Goal: Information Seeking & Learning: Learn about a topic

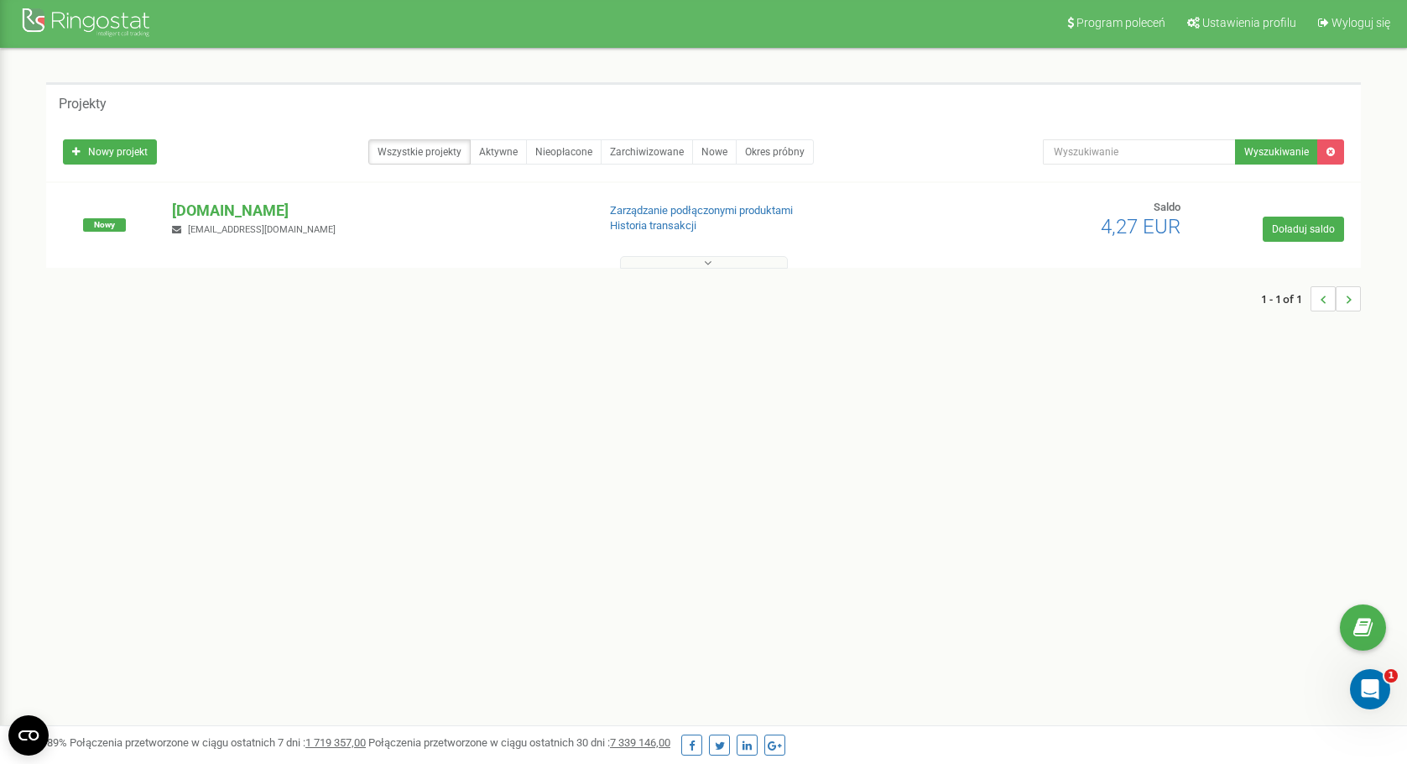
click at [713, 312] on div "1 - 1 of 1" at bounding box center [703, 298] width 1315 height 59
click at [229, 207] on p "[DOMAIN_NAME]" at bounding box center [377, 211] width 410 height 22
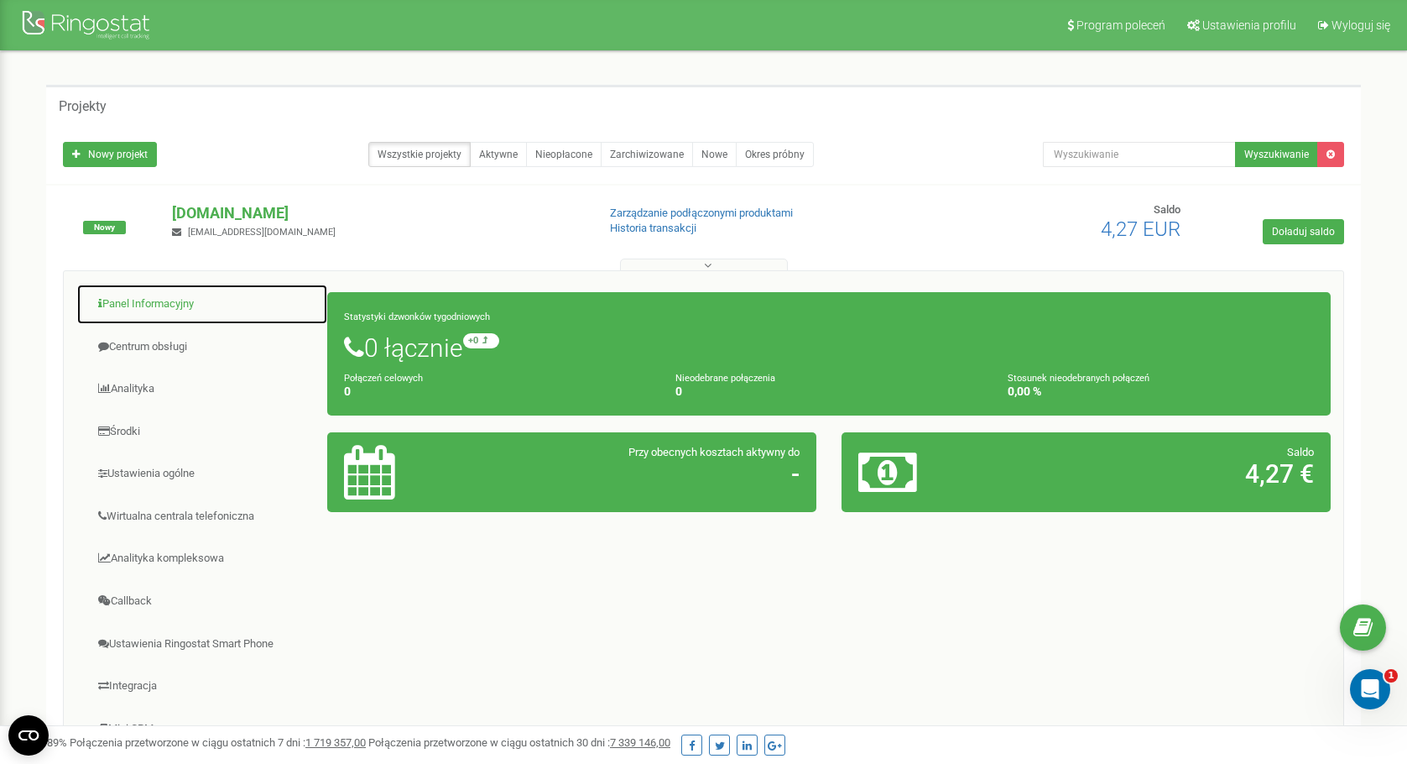
click at [161, 311] on link "Panel Informacyjny" at bounding box center [202, 304] width 252 height 41
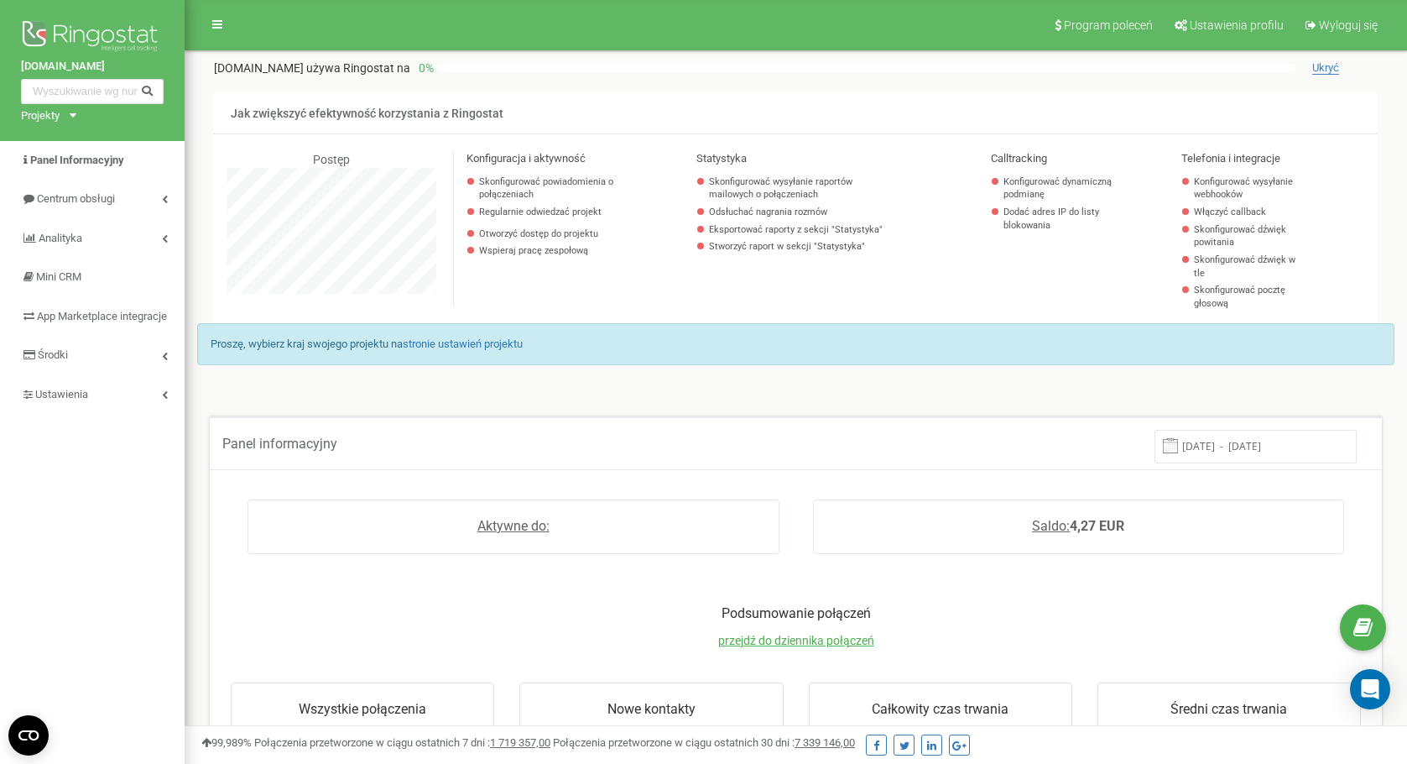
click at [78, 112] on div "autoklasa.pl Projekty autoklasa.pl" at bounding box center [92, 70] width 185 height 141
click at [76, 250] on link "Analityka" at bounding box center [92, 238] width 185 height 39
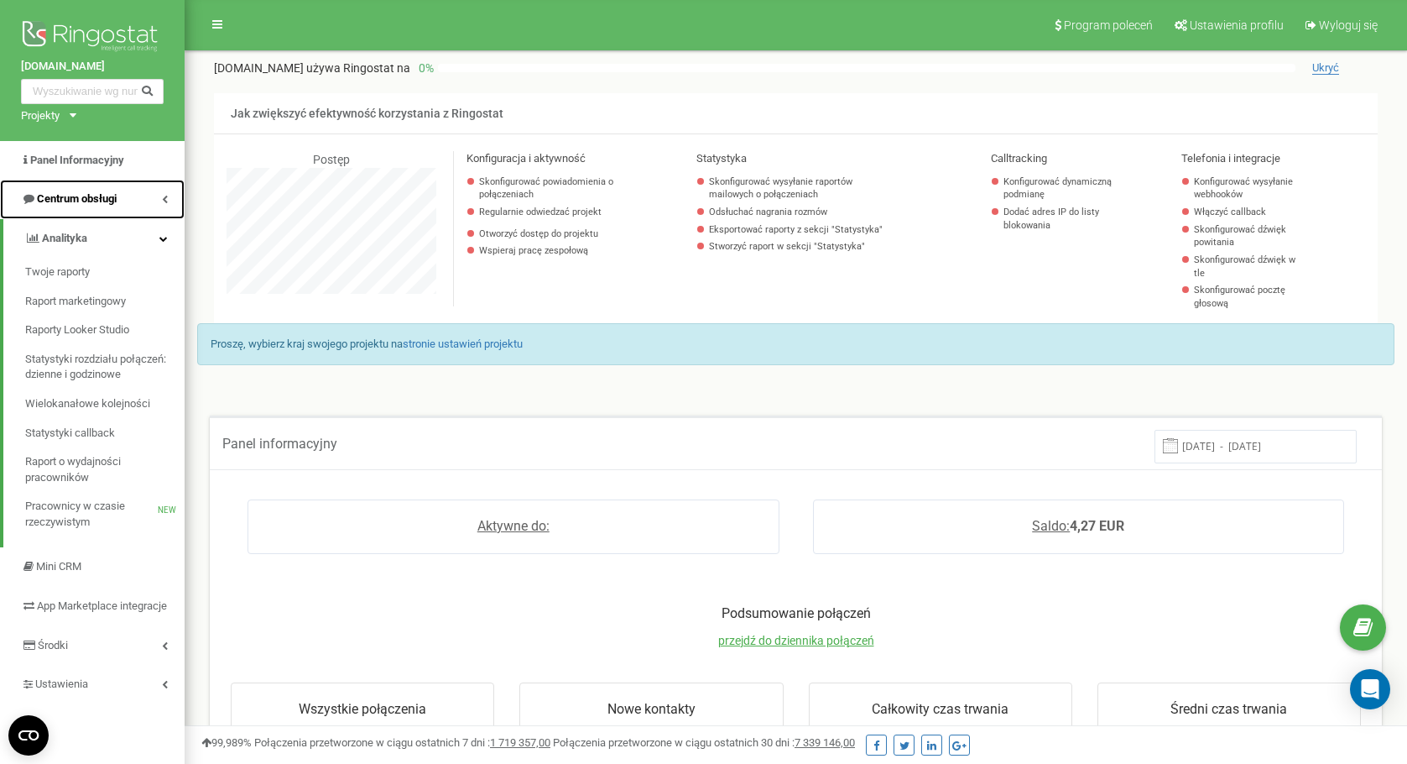
click at [94, 194] on span "Centrum obsługi" at bounding box center [77, 198] width 80 height 13
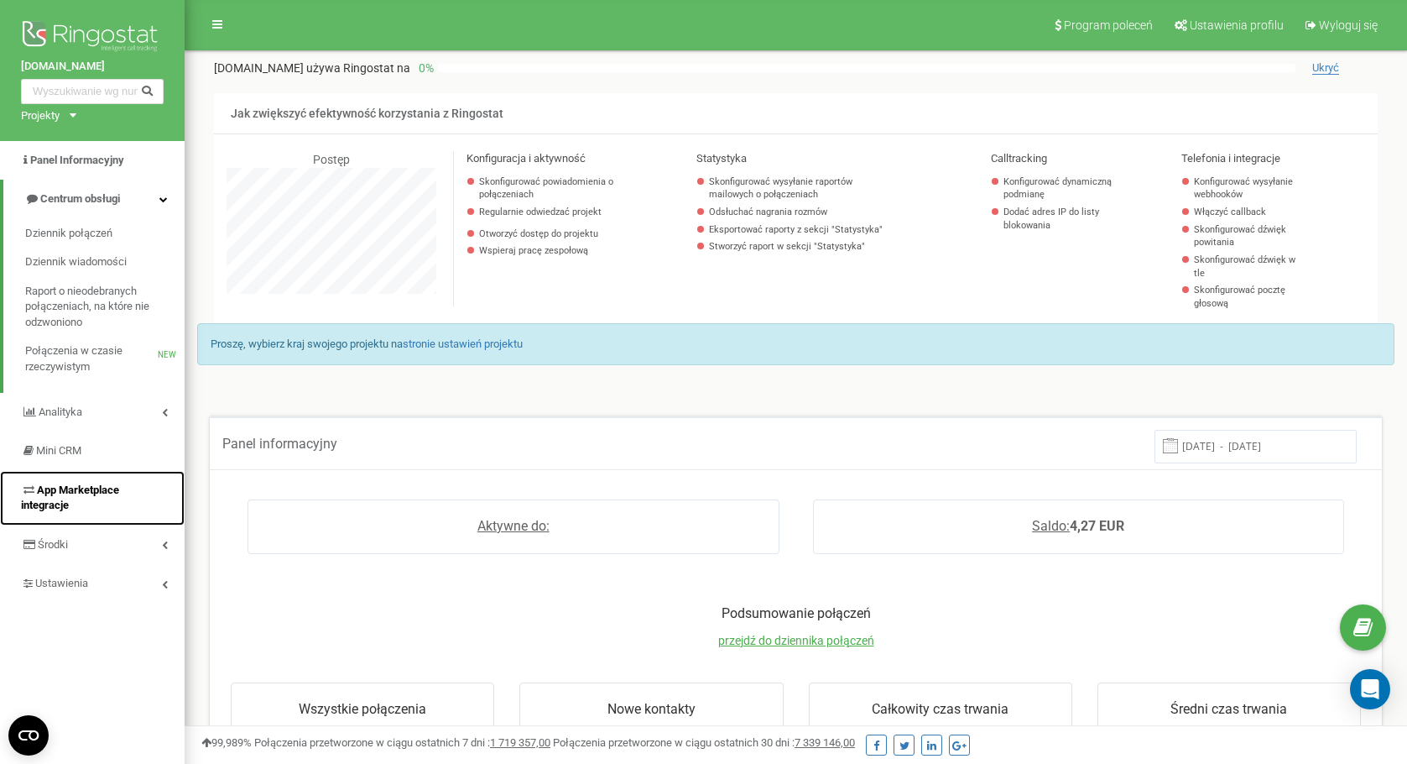
click at [105, 491] on span "App Marketplace integracje" at bounding box center [70, 497] width 98 height 29
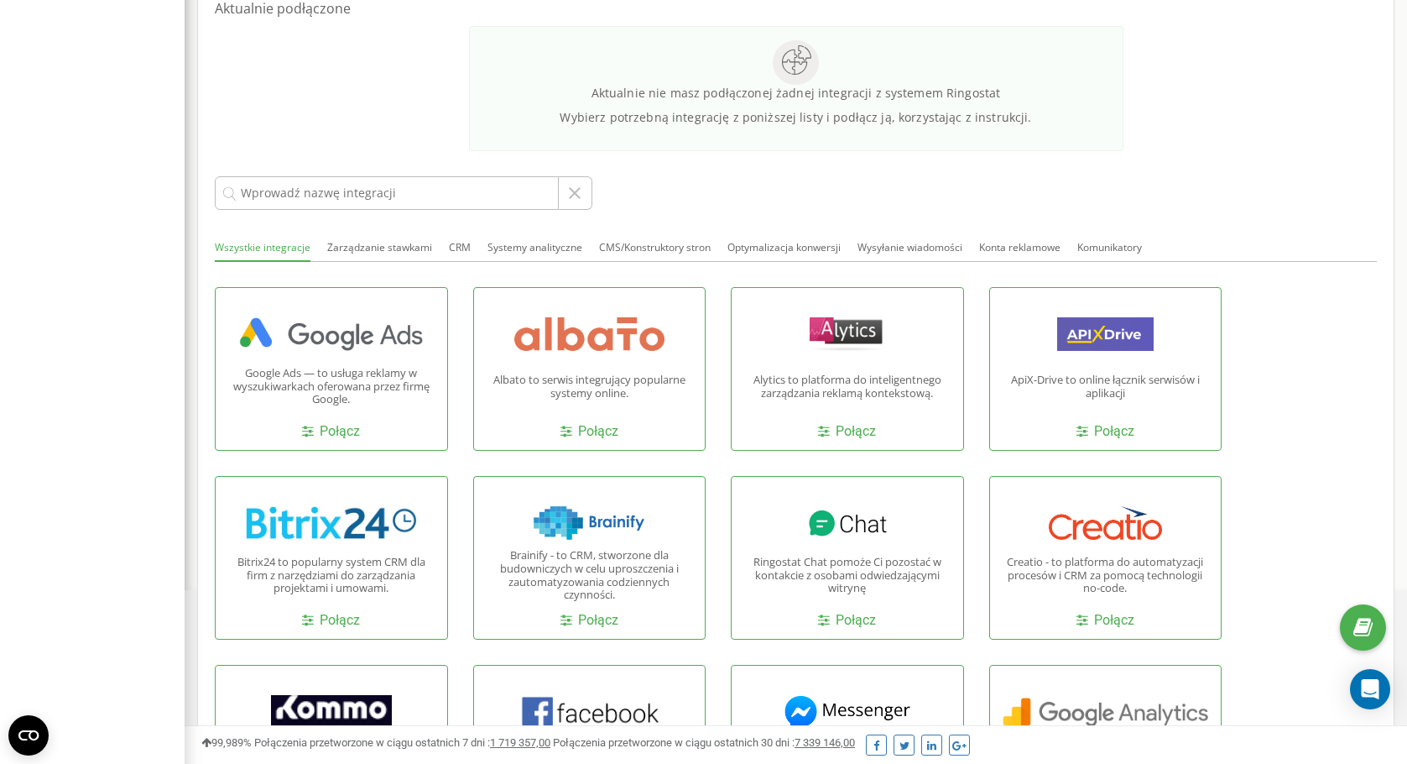
scroll to position [418, 0]
click at [366, 559] on p "Bitrix24 to popularny system CRM dla firm z narzędziami do zarządzania projekta…" at bounding box center [331, 574] width 206 height 39
click at [347, 610] on link "Połącz" at bounding box center [331, 619] width 58 height 19
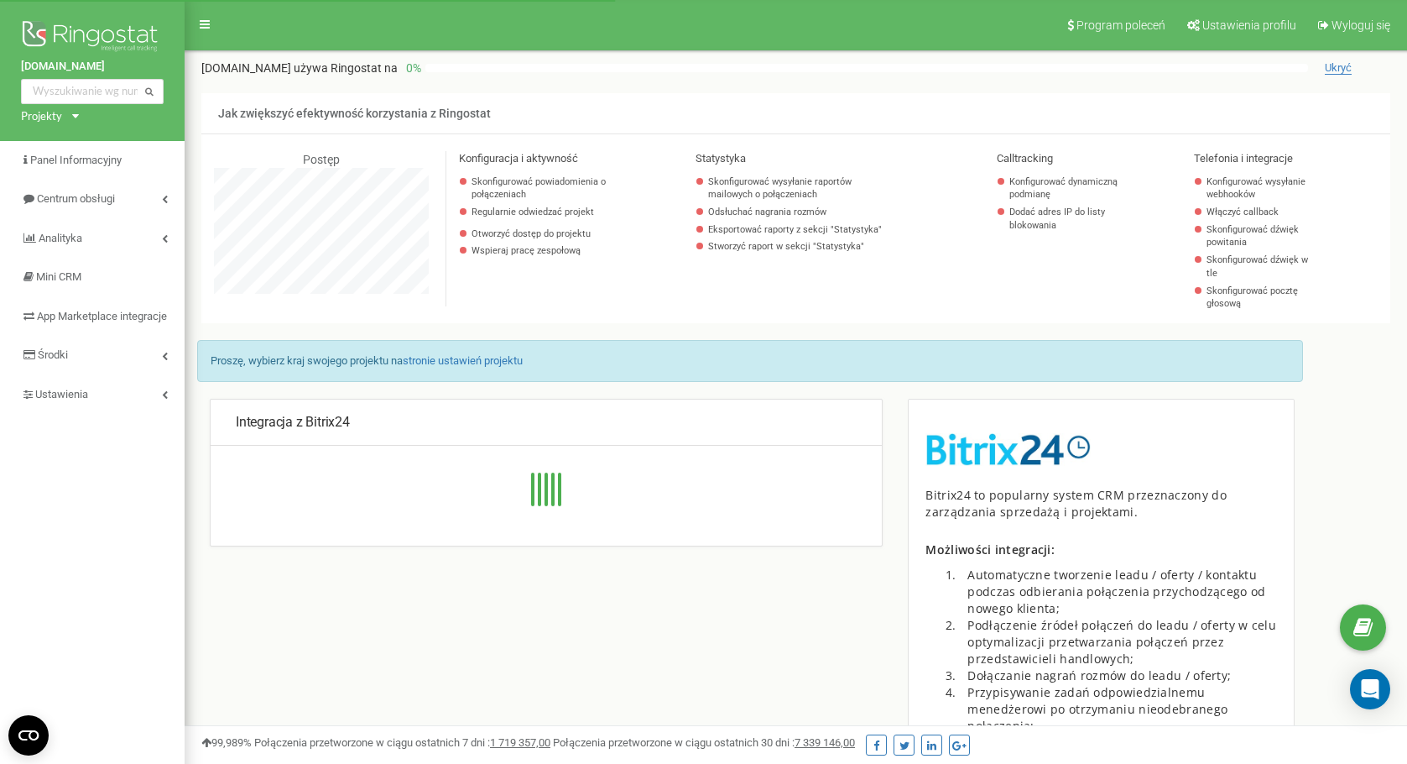
scroll to position [1007, 1223]
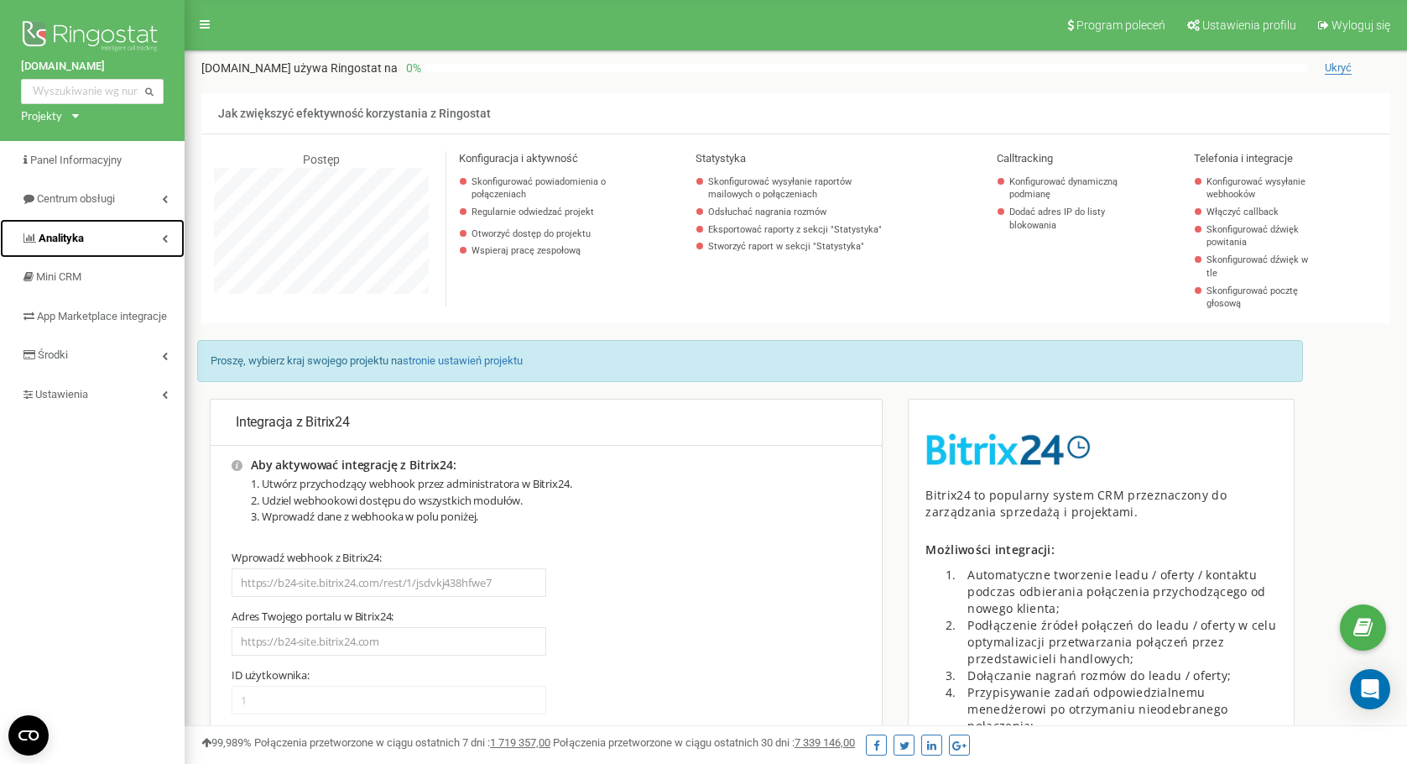
click at [138, 238] on link "Analityka" at bounding box center [92, 238] width 185 height 39
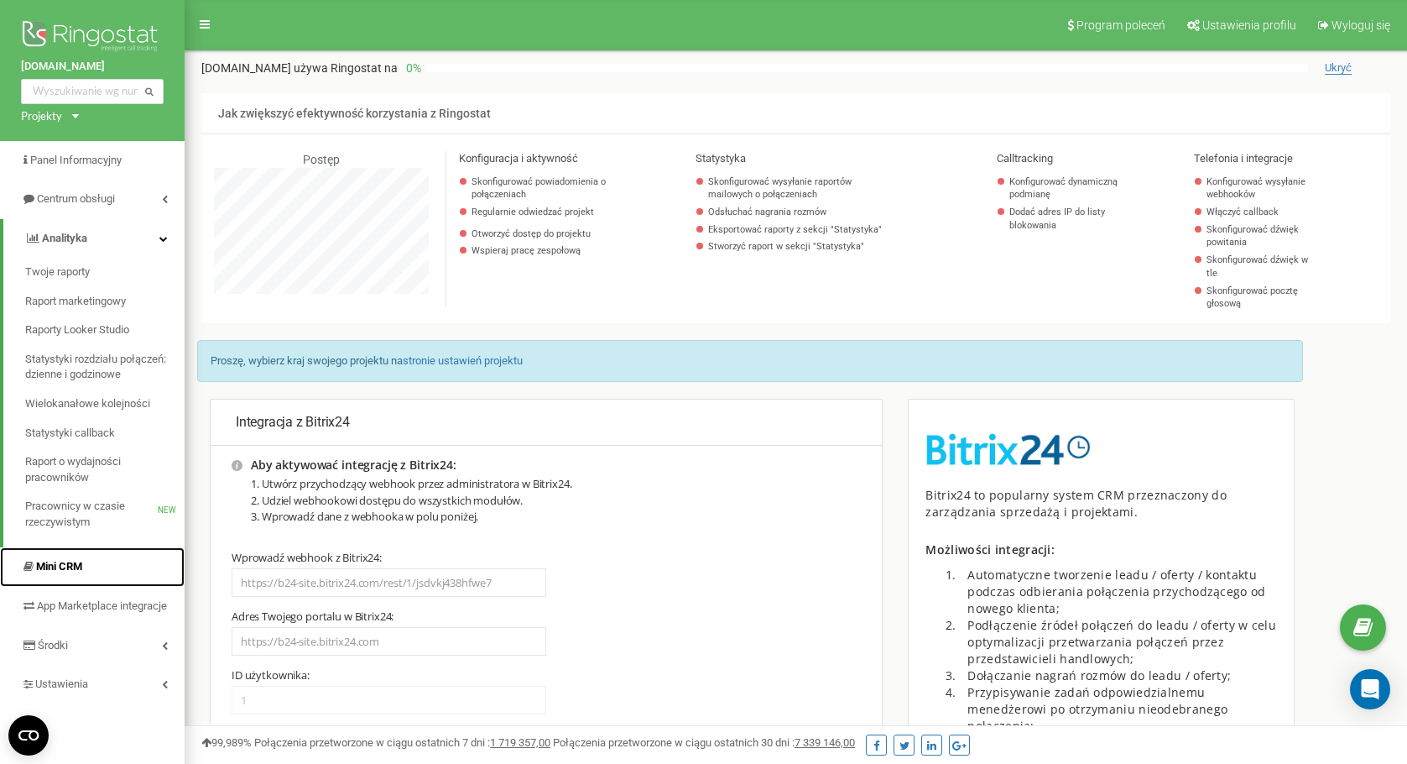
click at [114, 565] on link "Mini CRM" at bounding box center [92, 566] width 185 height 39
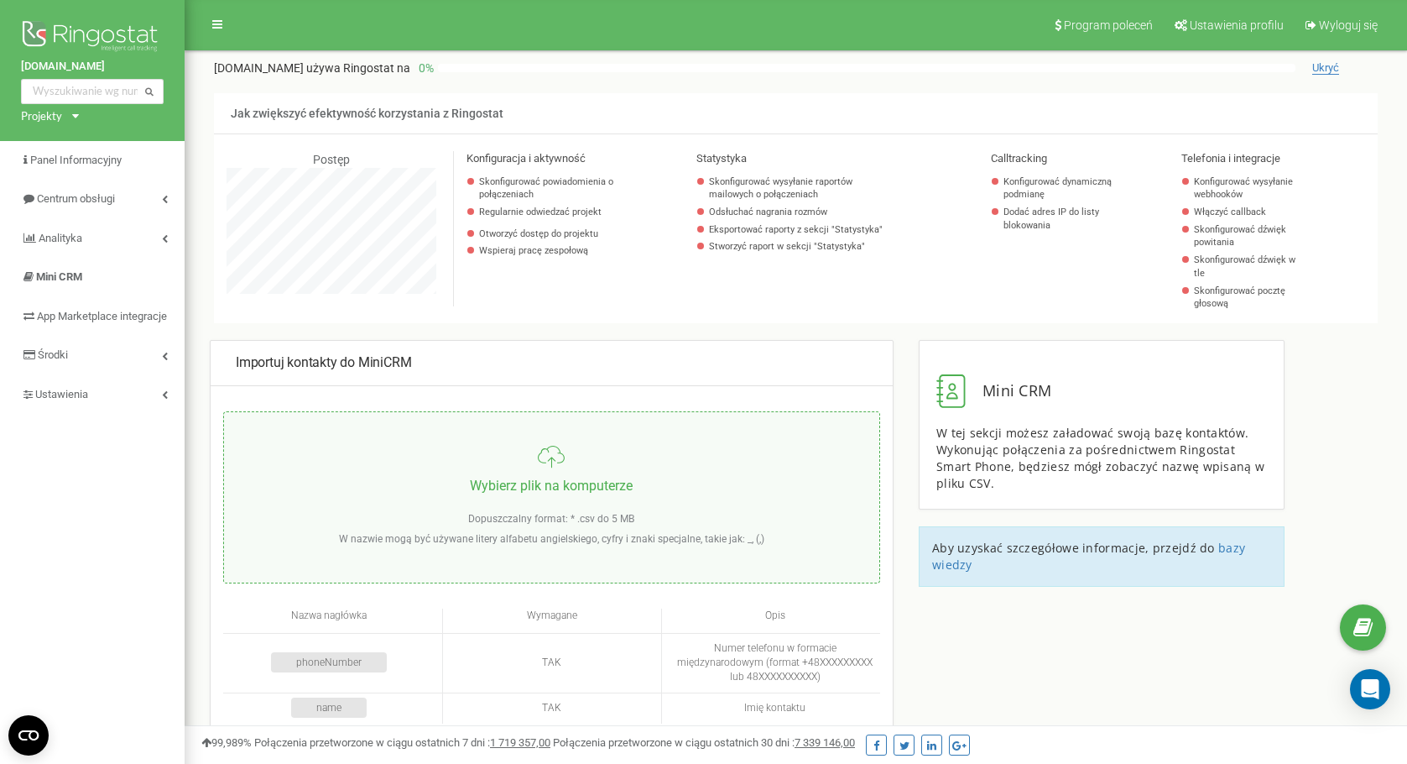
scroll to position [1007, 1223]
click at [82, 241] on span "Analityka" at bounding box center [61, 238] width 45 height 13
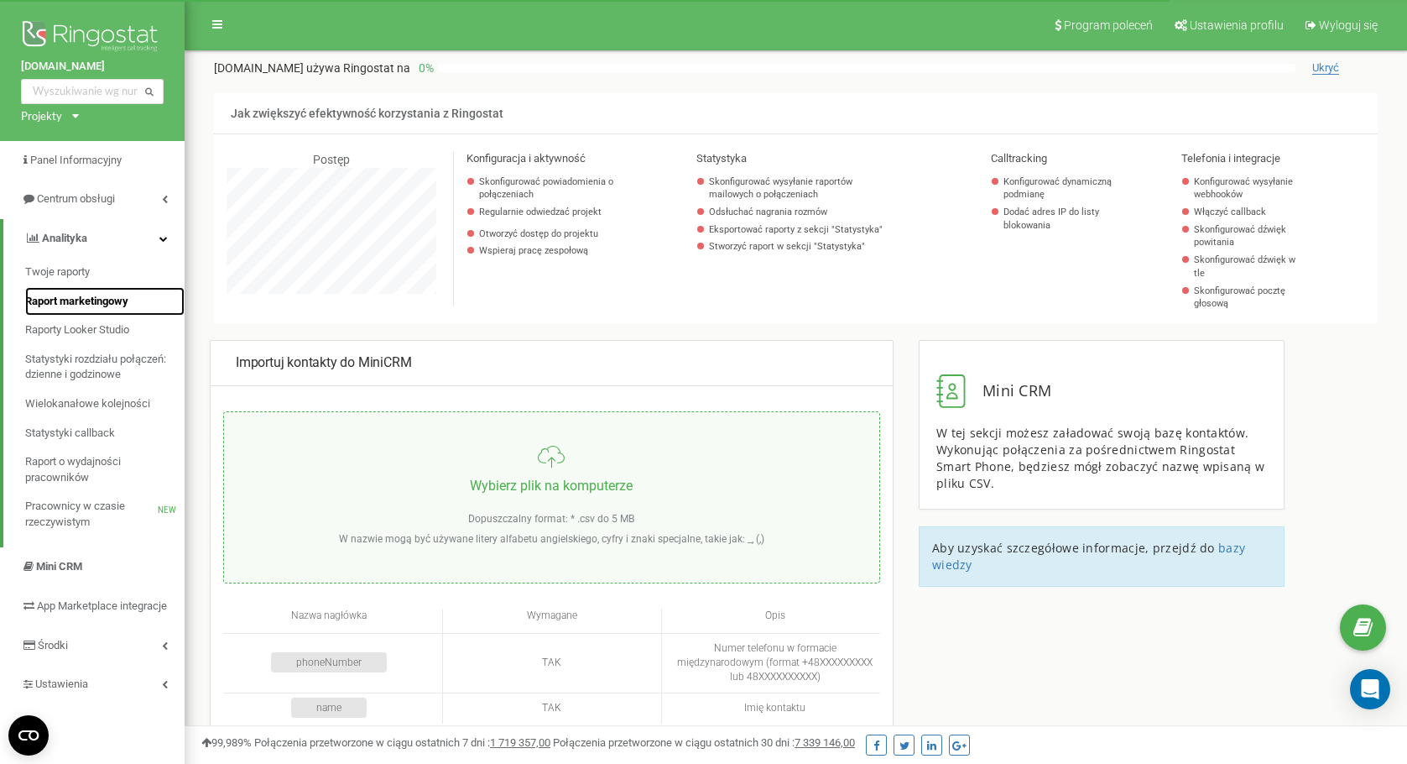
click at [97, 301] on span "Raport marketingowy" at bounding box center [76, 302] width 103 height 16
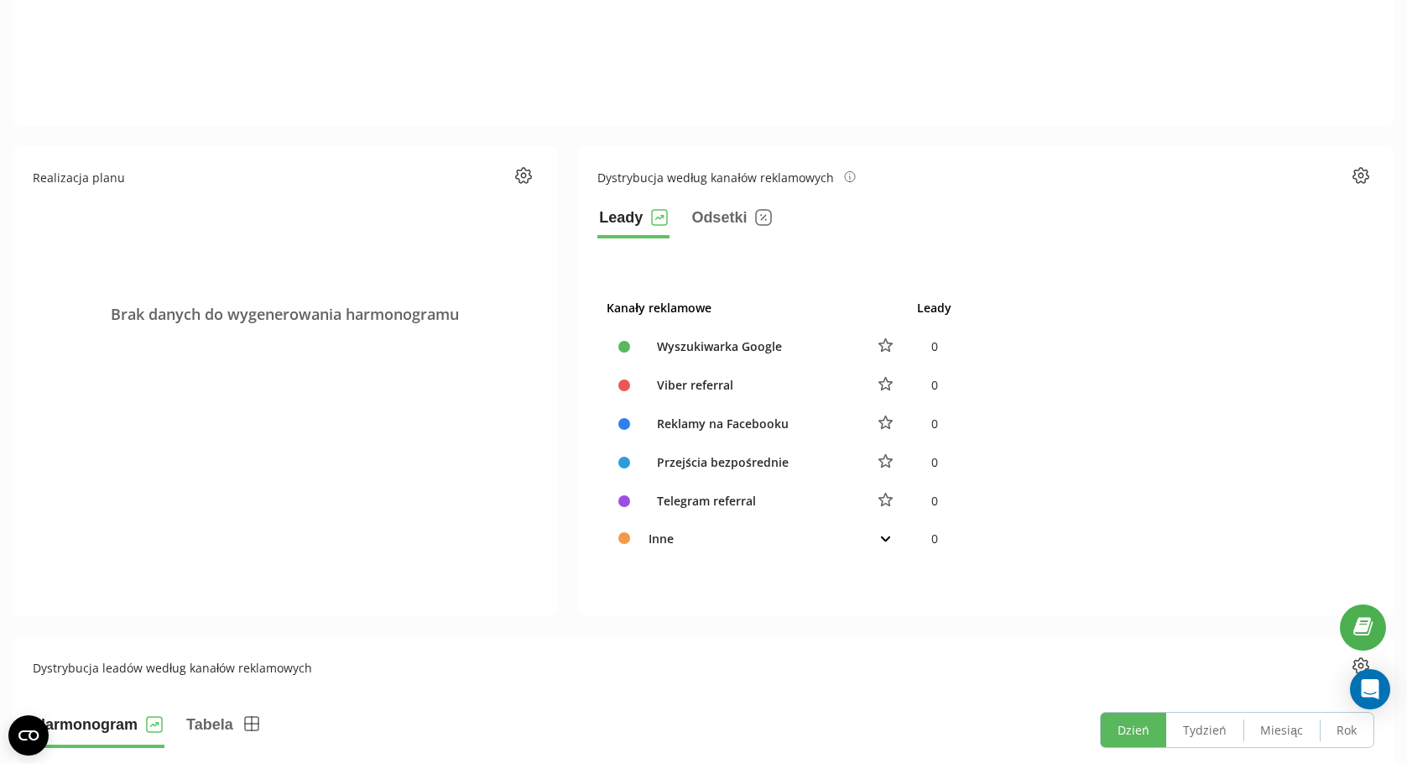
scroll to position [335, 0]
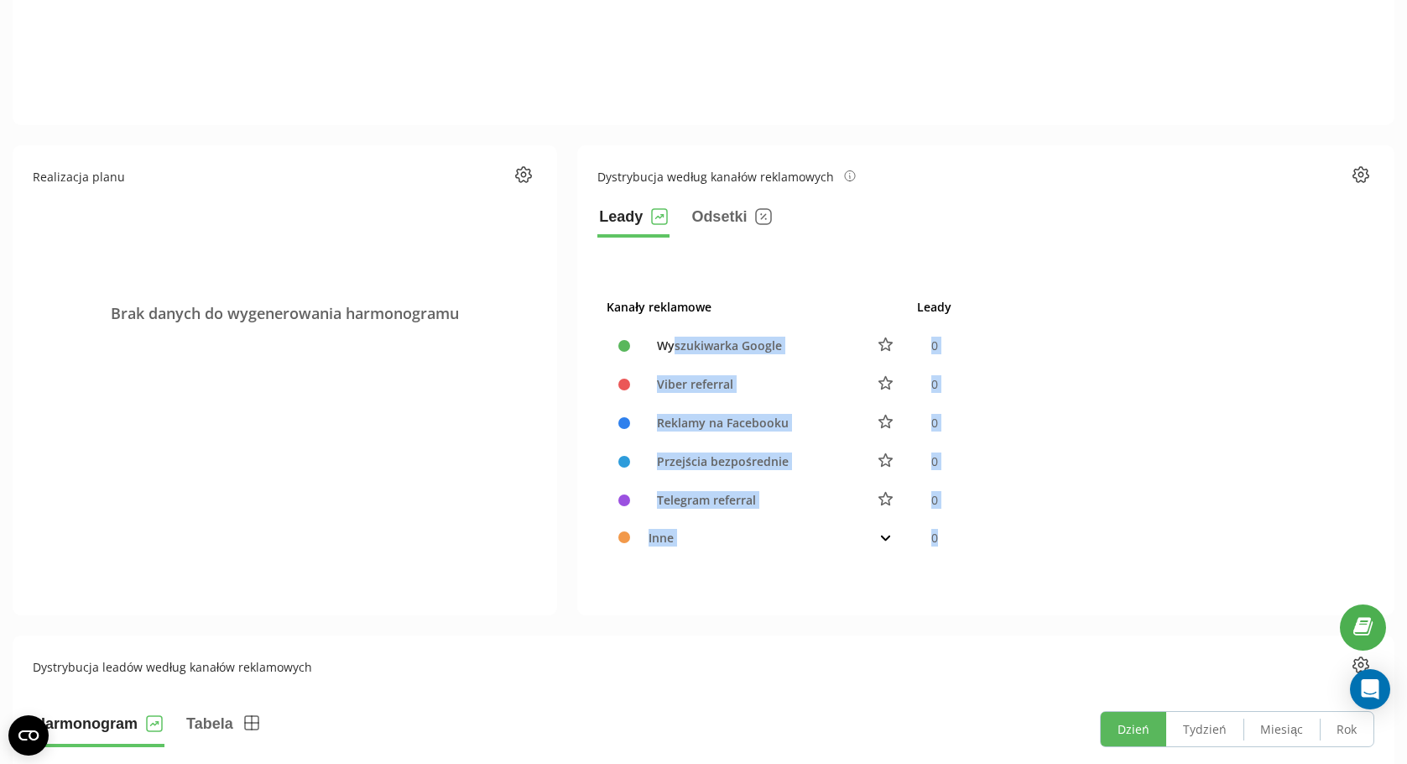
drag, startPoint x: 707, startPoint y: 359, endPoint x: 952, endPoint y: 550, distance: 310.3
click at [952, 550] on tbody "Wyszukiwarka Google 0 Viber referral 0 Reklamy na Facebooku 0 Przejścia bezpośr…" at bounding box center [778, 440] width 363 height 229
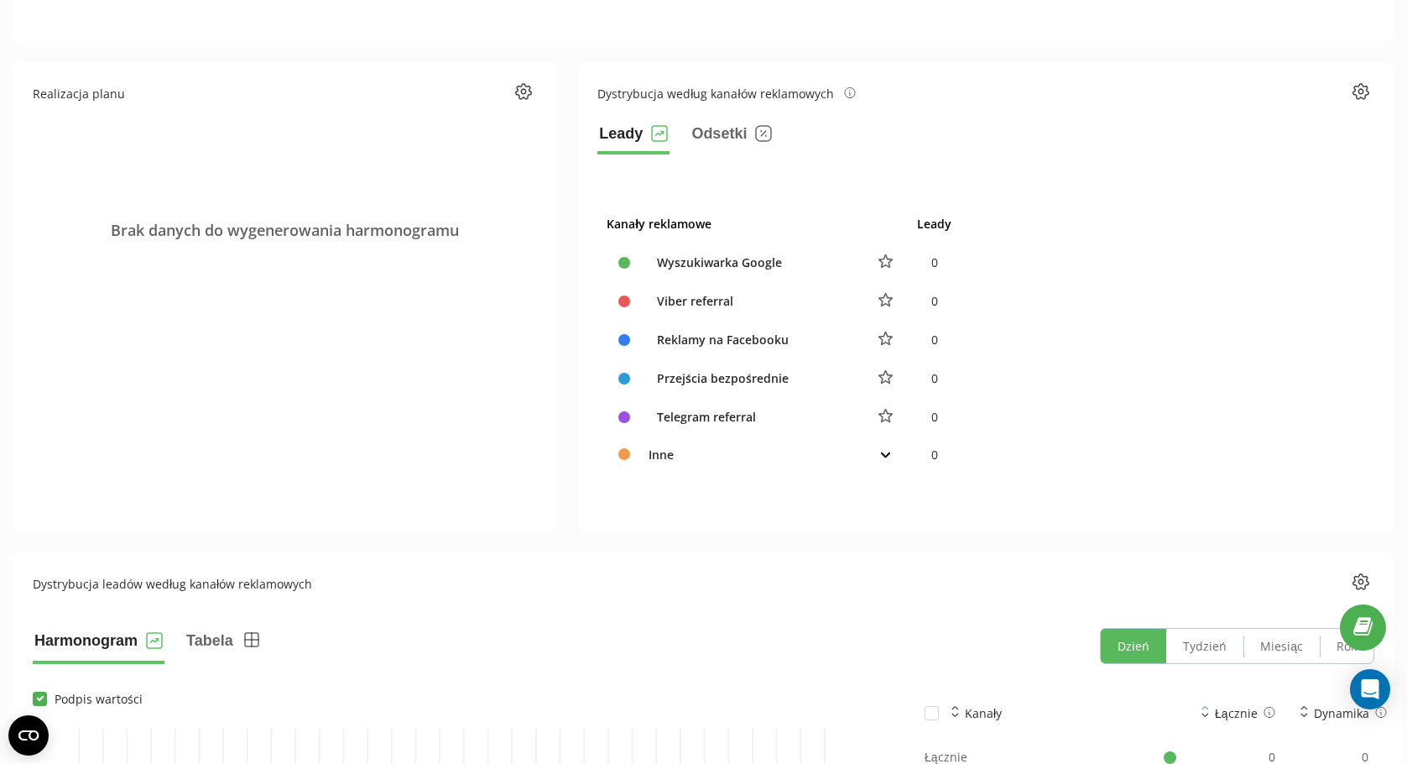
click at [1113, 454] on div "Kanały reklamowe Leady Wyszukiwarka Google 0 Viber referral 0 Reklamy na Facebo…" at bounding box center [985, 324] width 777 height 298
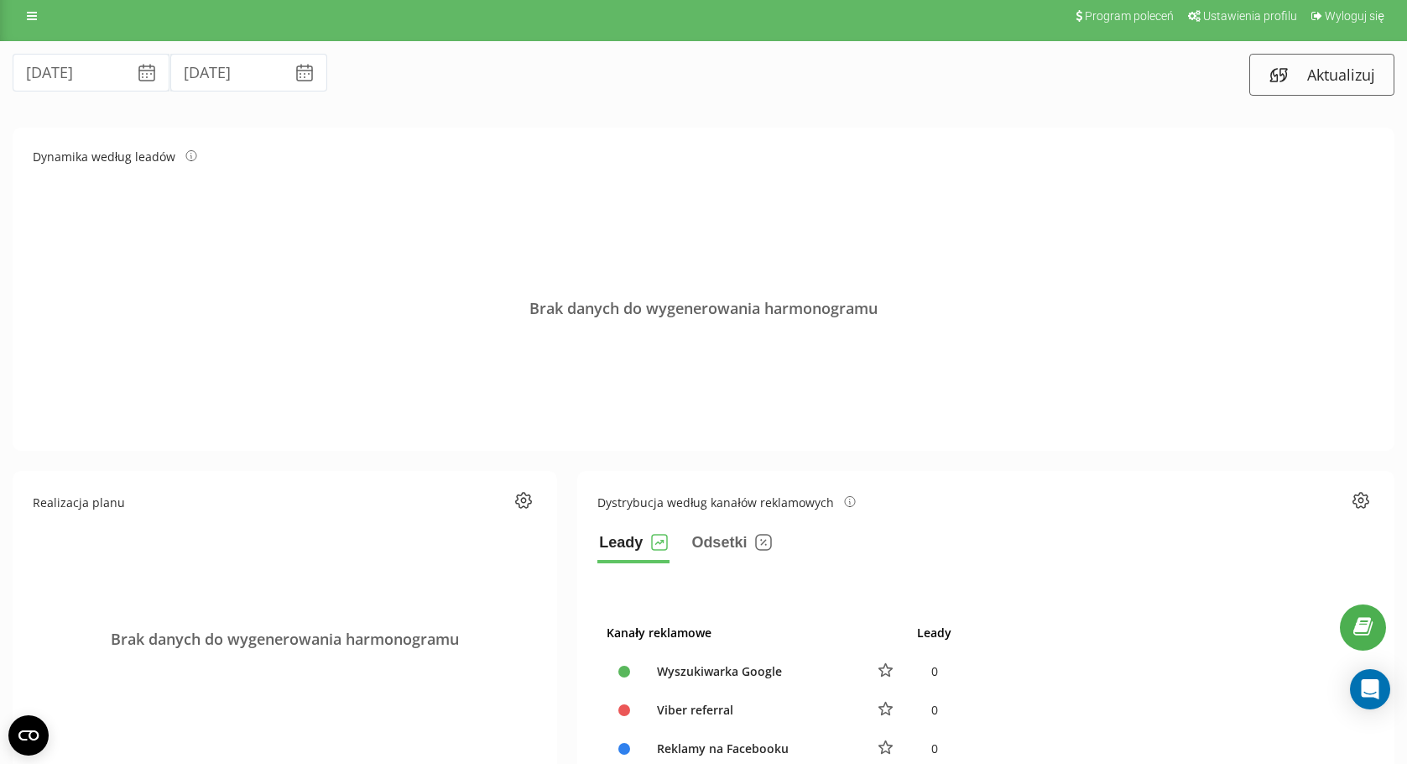
scroll to position [0, 0]
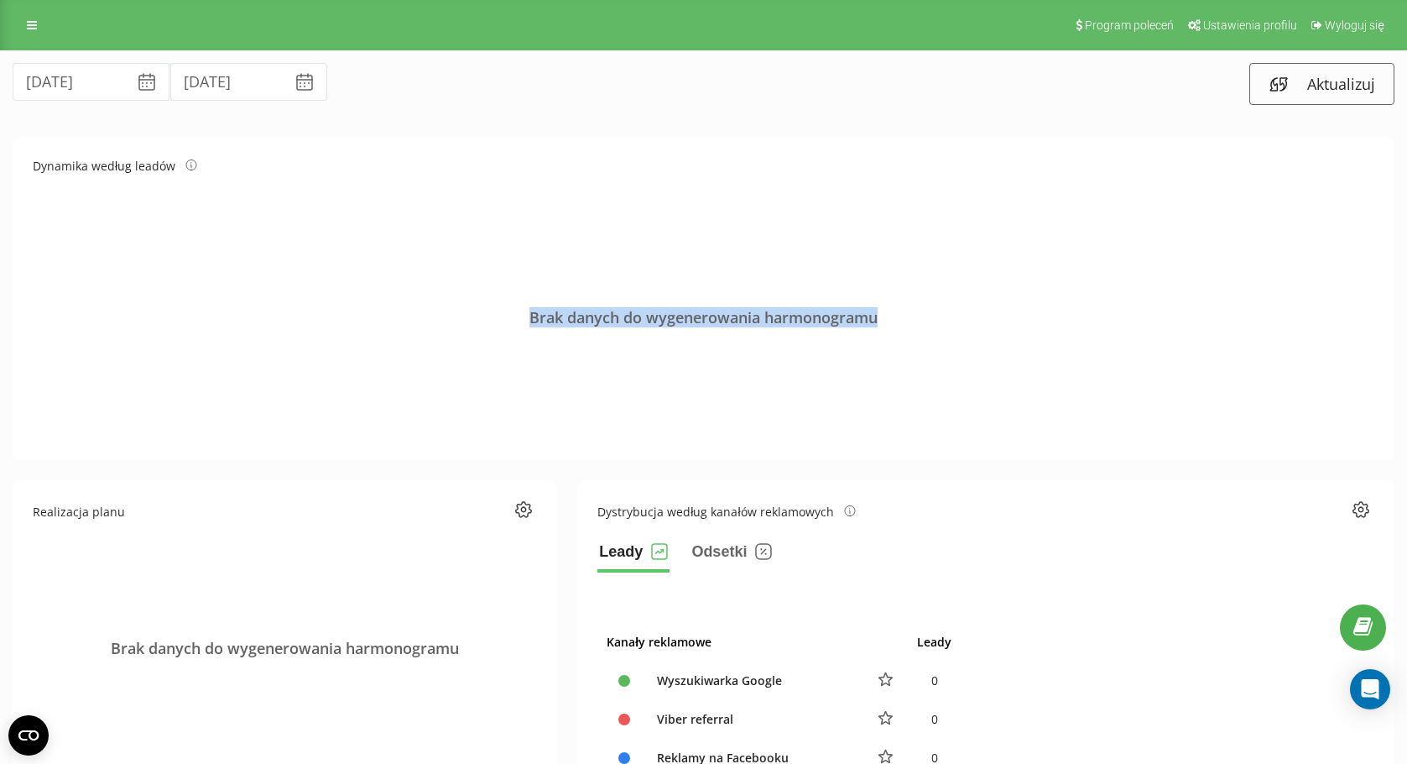
drag, startPoint x: 882, startPoint y: 321, endPoint x: 463, endPoint y: 288, distance: 420.1
click at [463, 288] on div "Brak danych do wygenerowania harmonogramu" at bounding box center [704, 317] width 1342 height 218
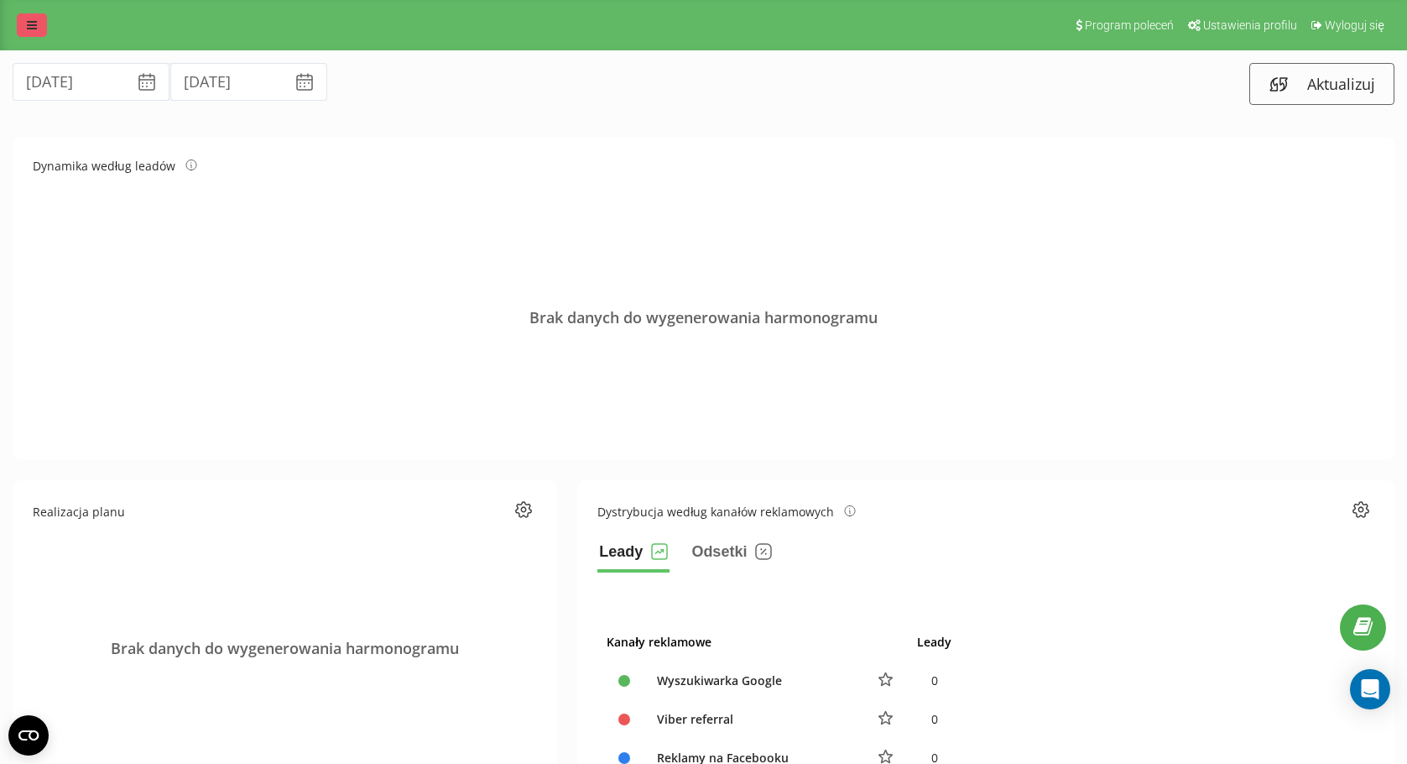
click at [39, 30] on link at bounding box center [32, 24] width 30 height 23
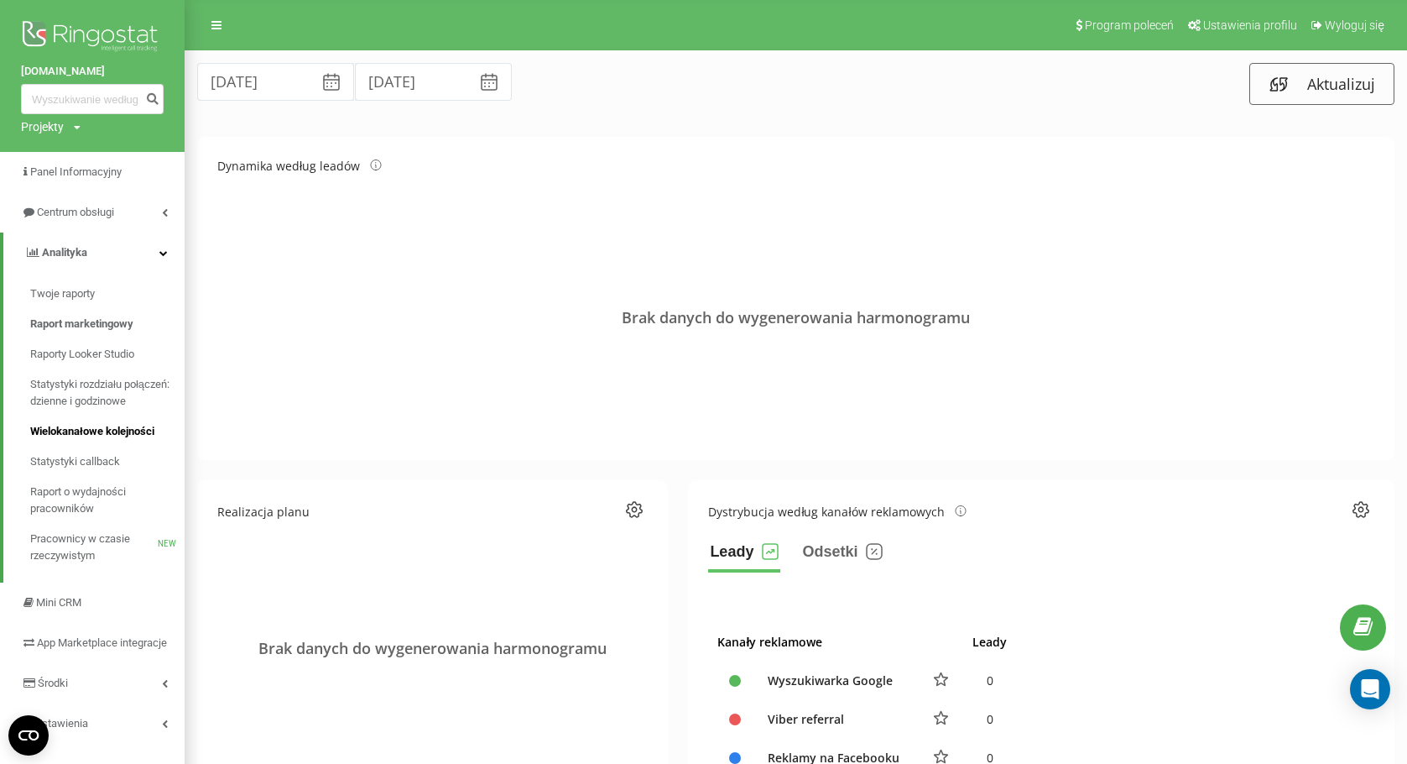
click at [143, 433] on span "Wielokanałowe kolejności" at bounding box center [92, 431] width 124 height 17
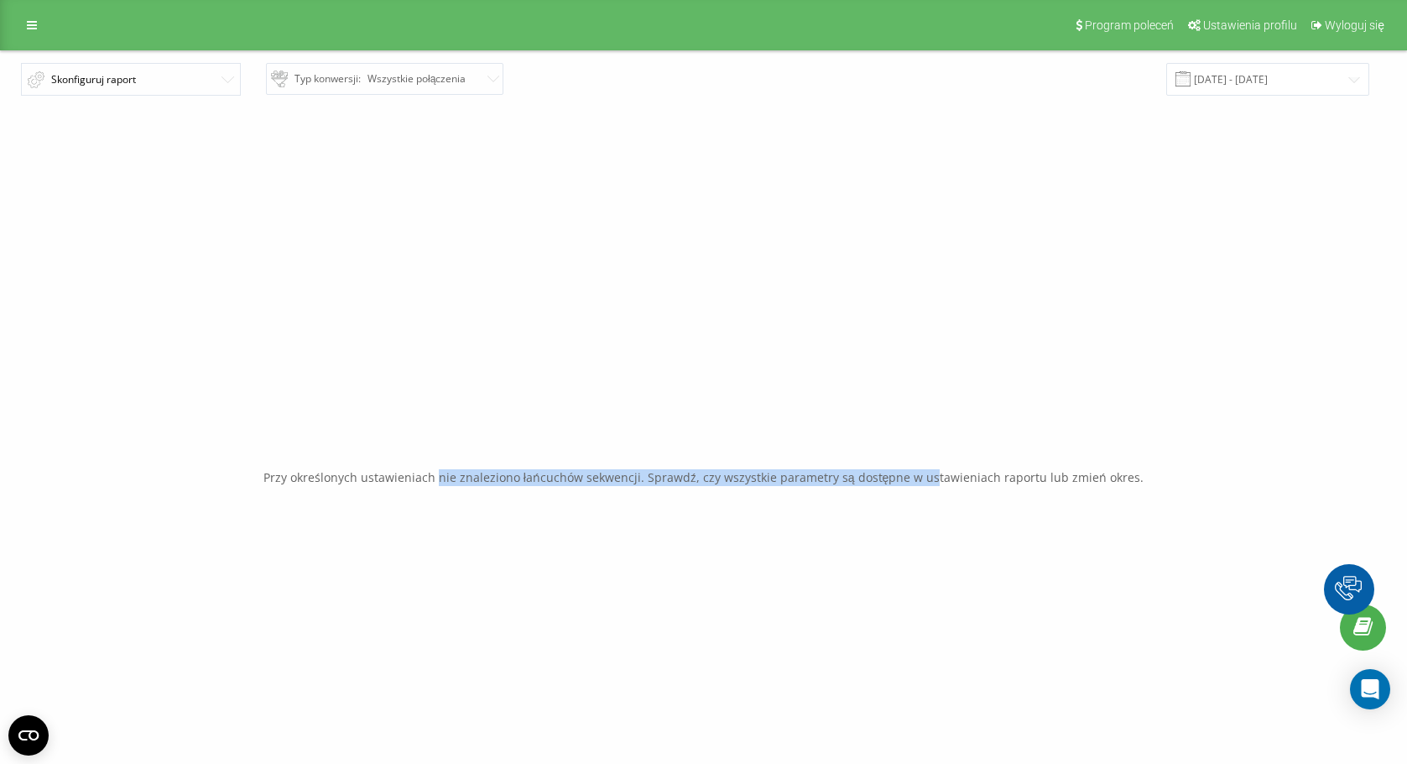
drag, startPoint x: 931, startPoint y: 478, endPoint x: 446, endPoint y: 445, distance: 486.2
click at [446, 445] on div "Przy określonych ustawieniach nie znaleziono łańcuchów sekwencji. Sprawdź, czy …" at bounding box center [704, 478] width 1382 height 764
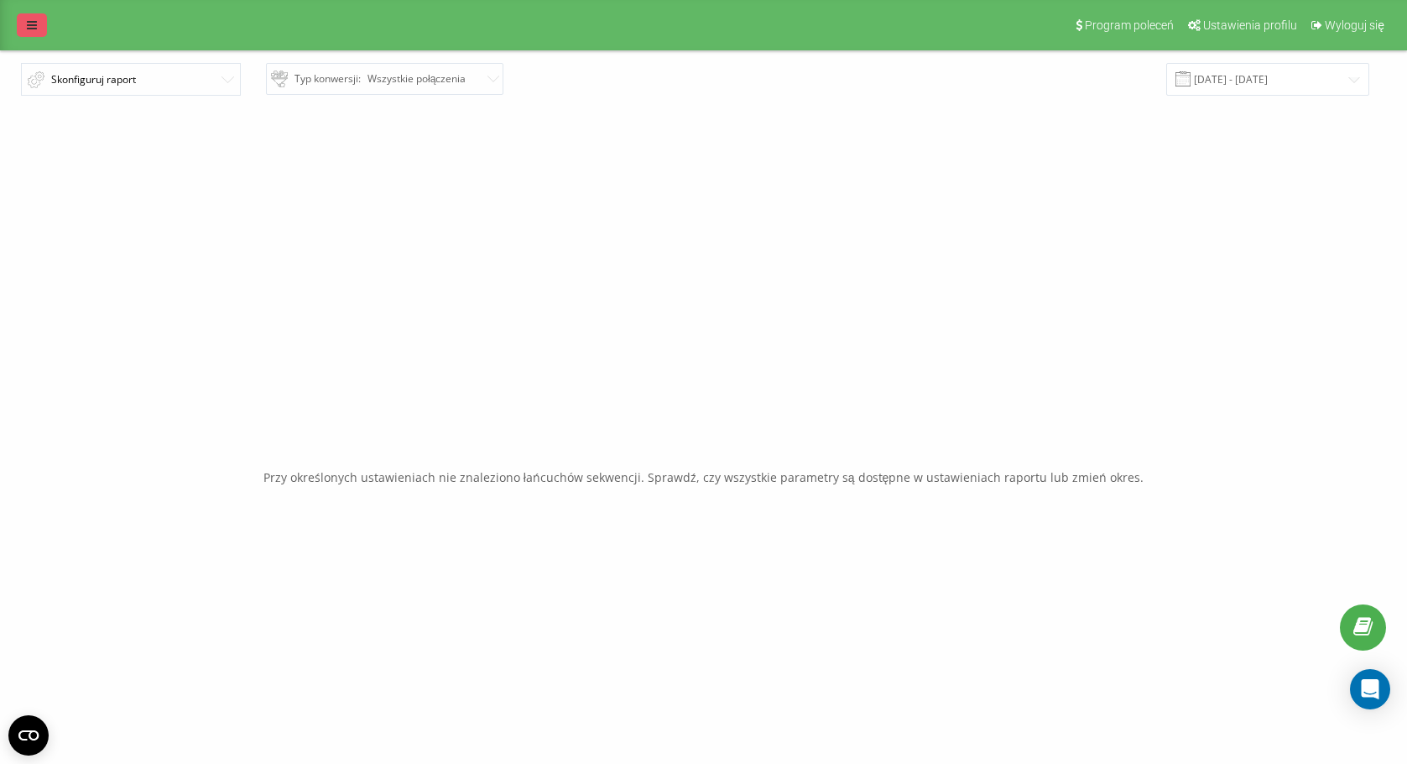
click at [38, 27] on link at bounding box center [32, 24] width 30 height 23
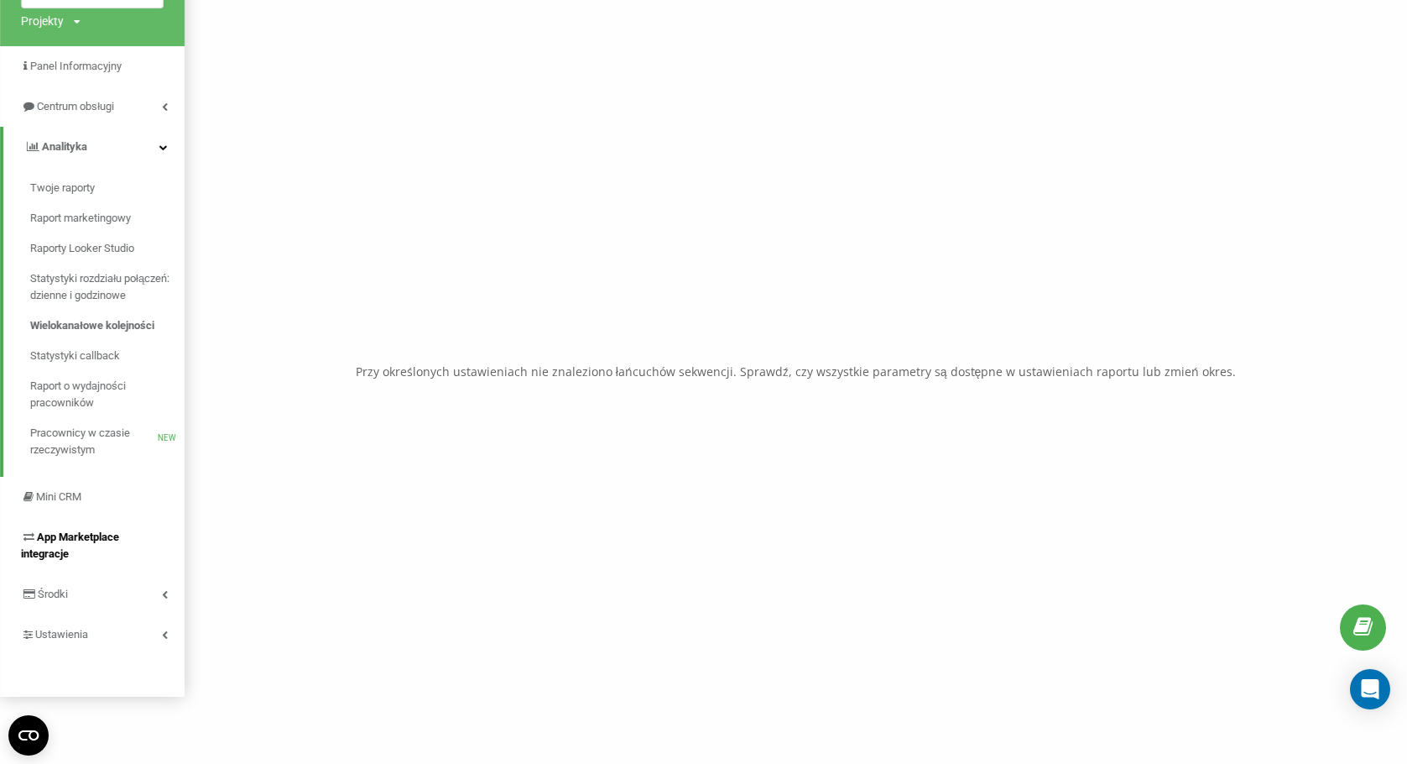
scroll to position [108, 0]
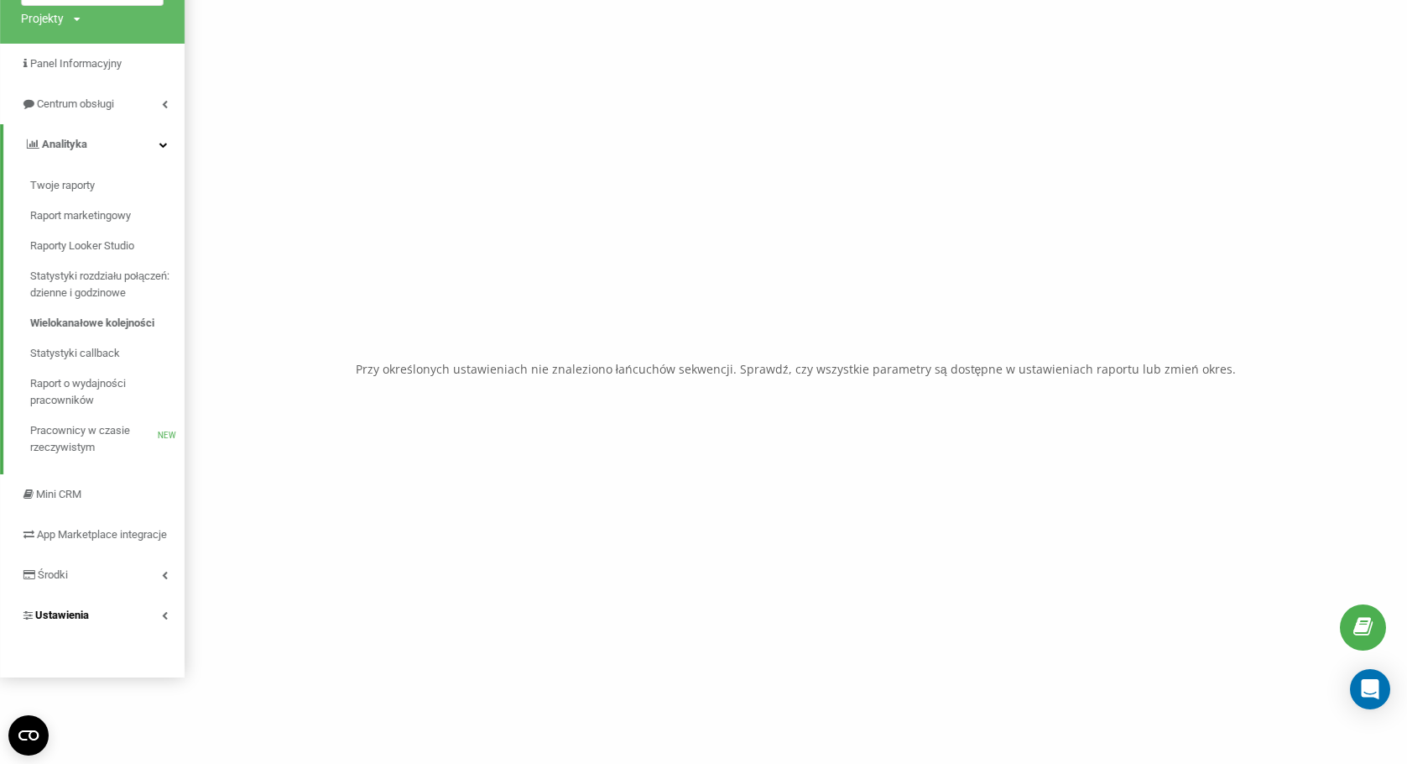
click at [168, 635] on link "Ustawienia" at bounding box center [92, 615] width 185 height 40
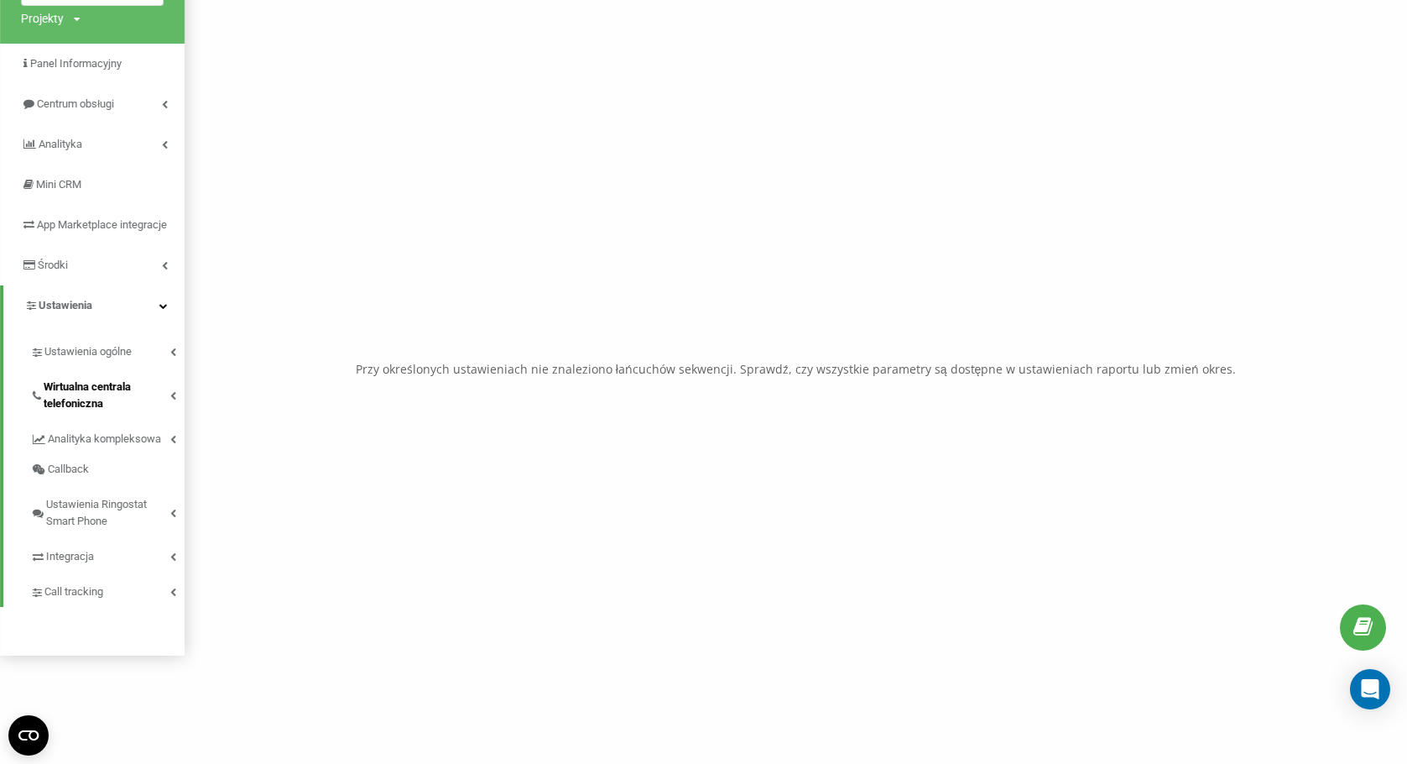
click at [107, 412] on span "Wirtualna centrala telefoniczna" at bounding box center [107, 395] width 127 height 34
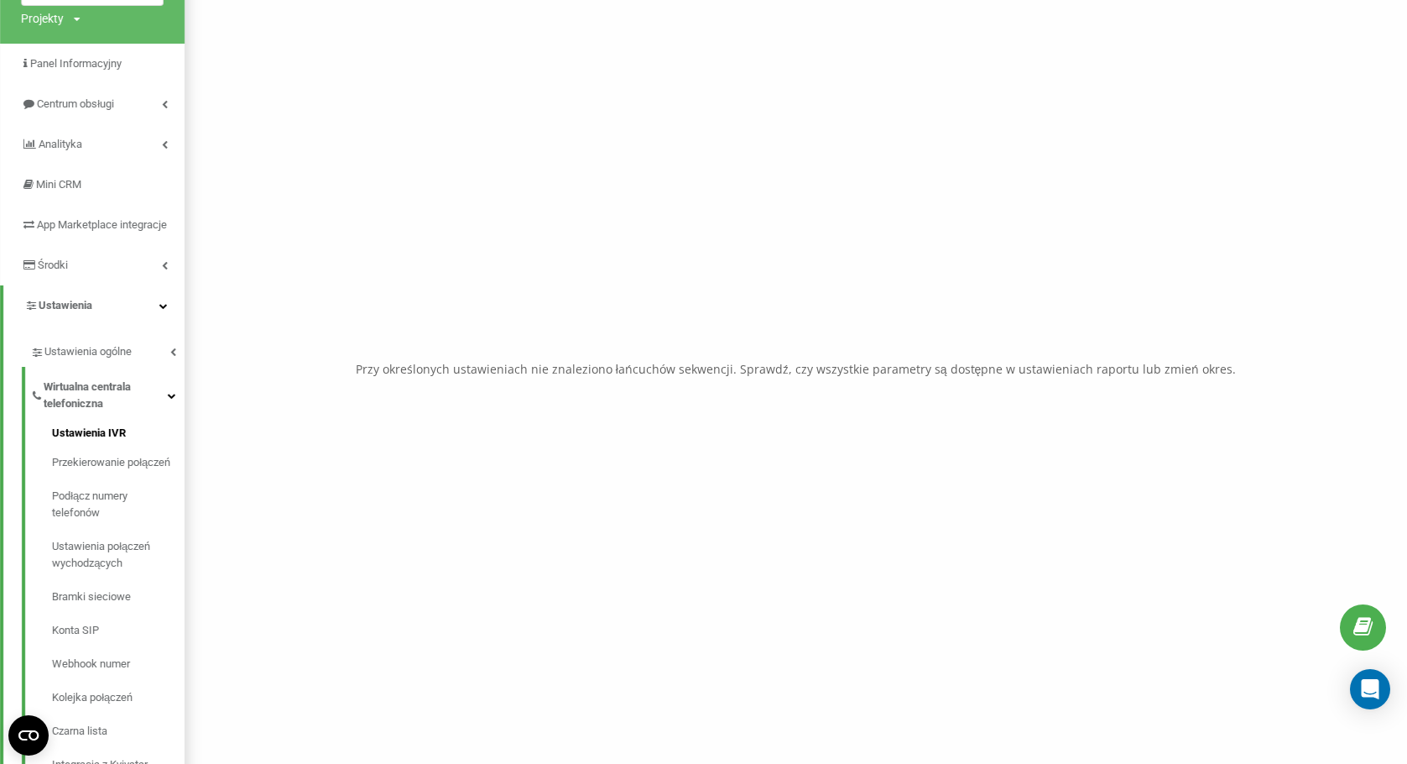
click at [115, 441] on span "Ustawienia IVR" at bounding box center [89, 433] width 74 height 17
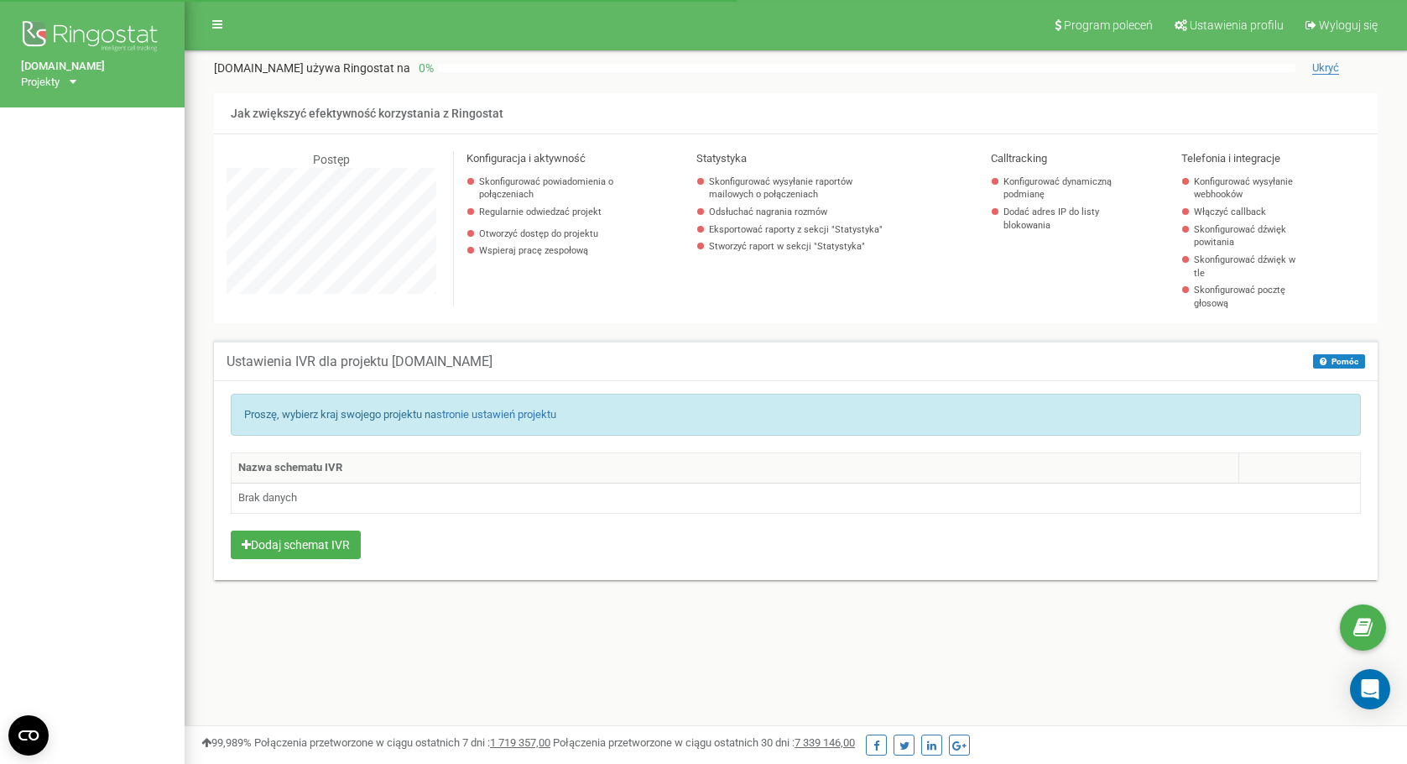
scroll to position [1007, 1223]
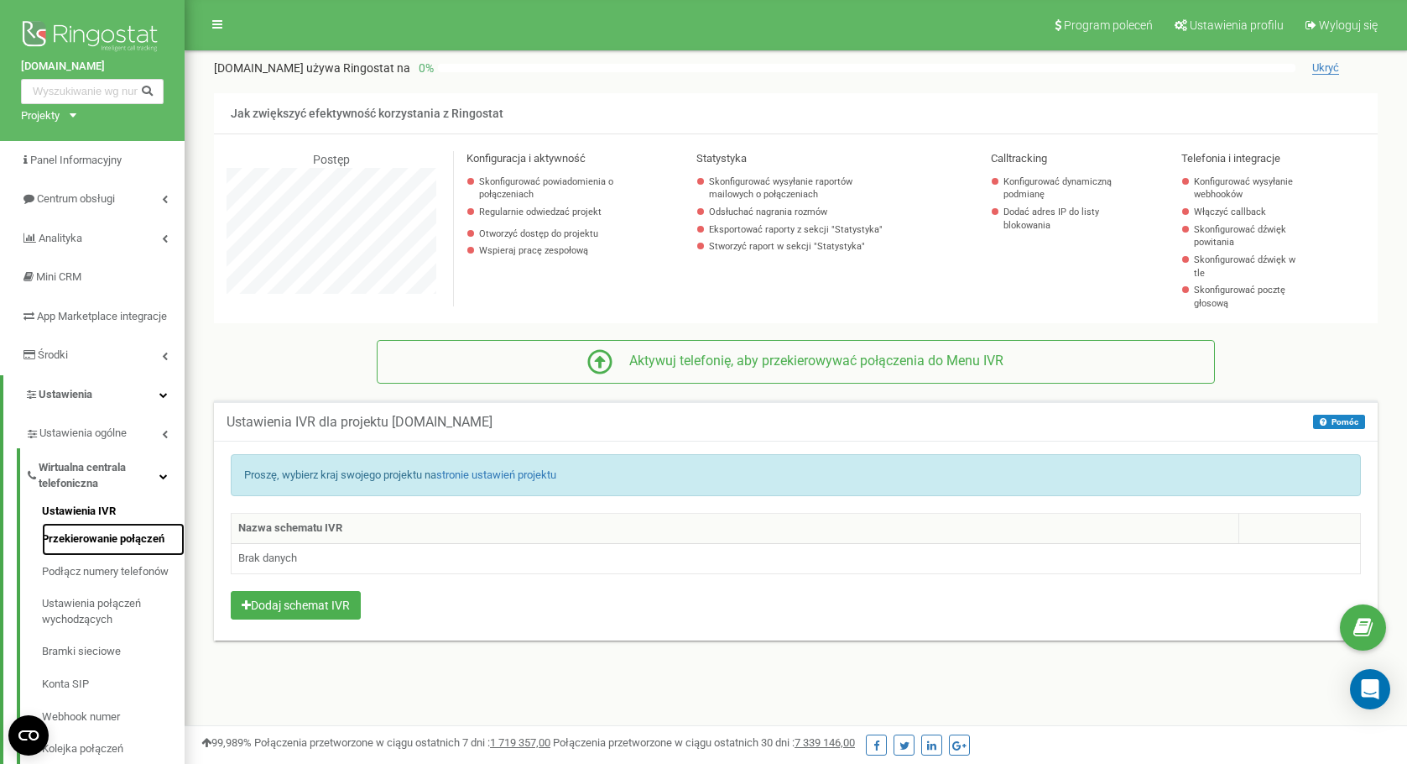
click at [149, 553] on link "Przekierowanie połączeń" at bounding box center [113, 539] width 143 height 33
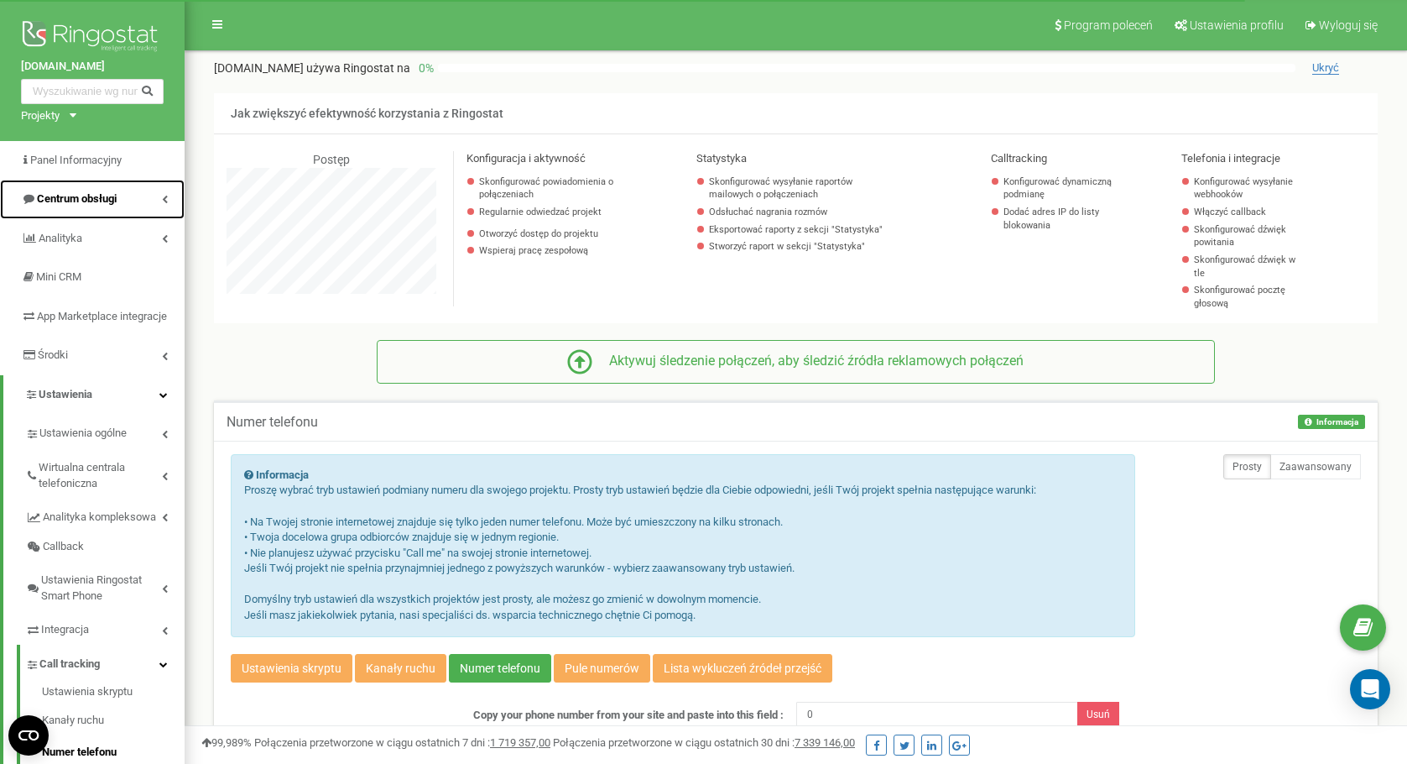
click at [107, 191] on span "Centrum obsługi" at bounding box center [69, 199] width 96 height 16
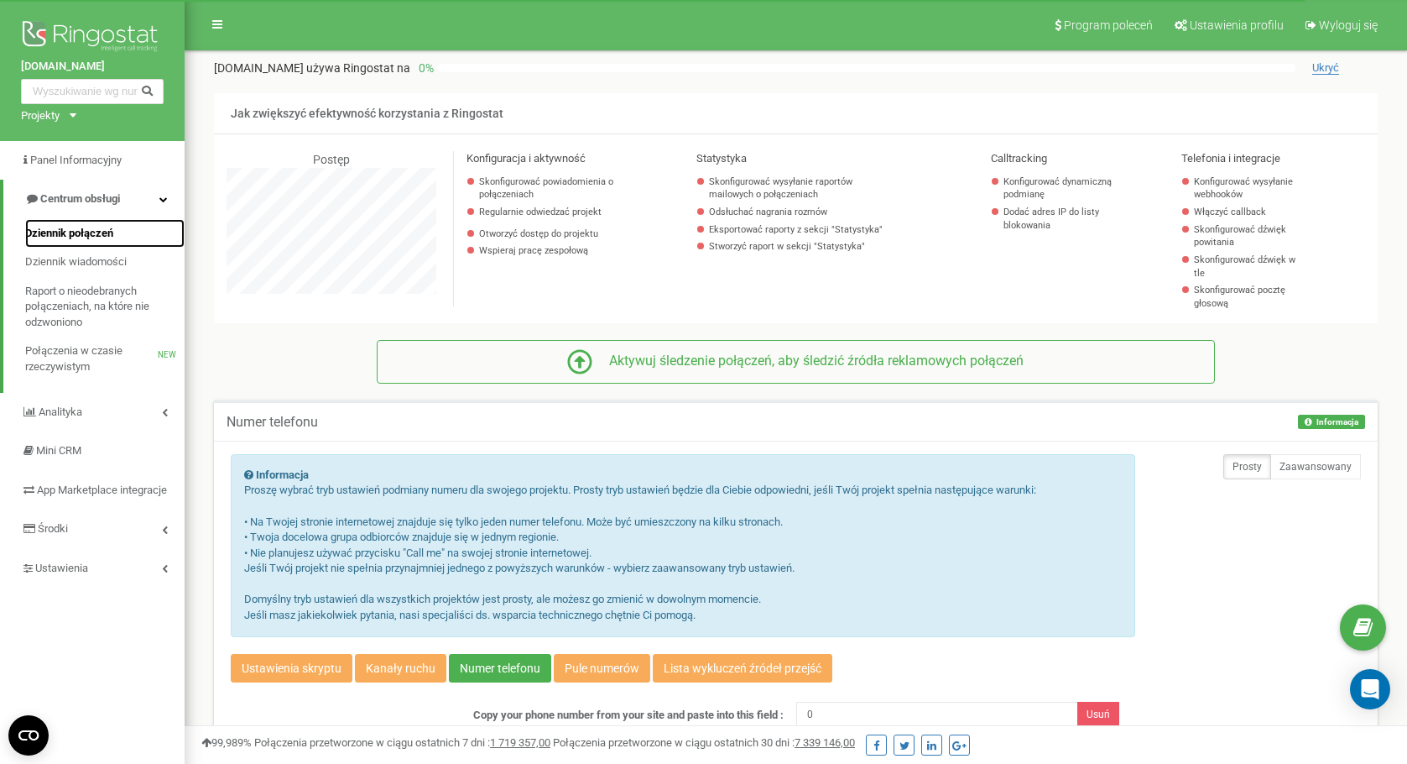
click at [118, 232] on link "Dziennik połączeń" at bounding box center [104, 233] width 159 height 29
click at [91, 409] on link "Analityka" at bounding box center [92, 412] width 185 height 39
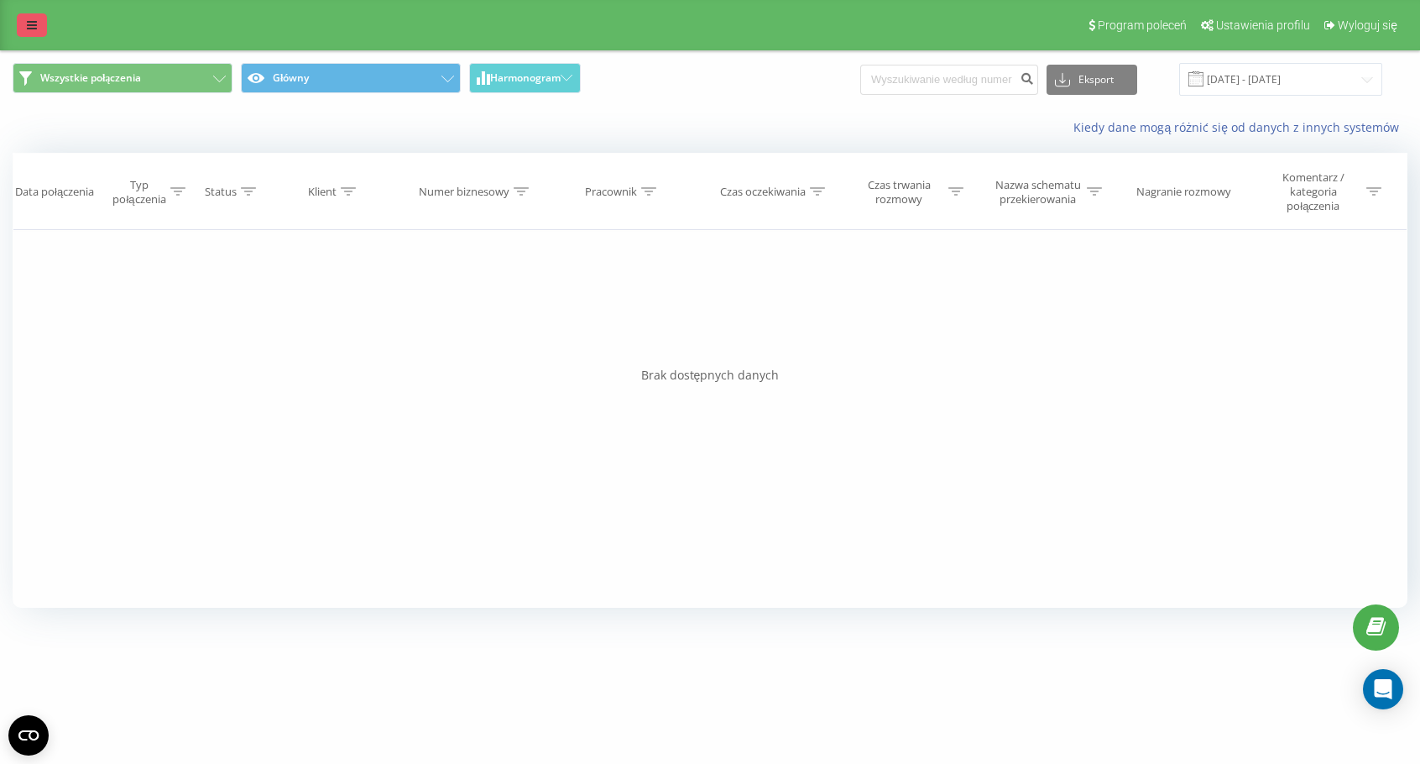
click at [40, 29] on link at bounding box center [32, 24] width 30 height 23
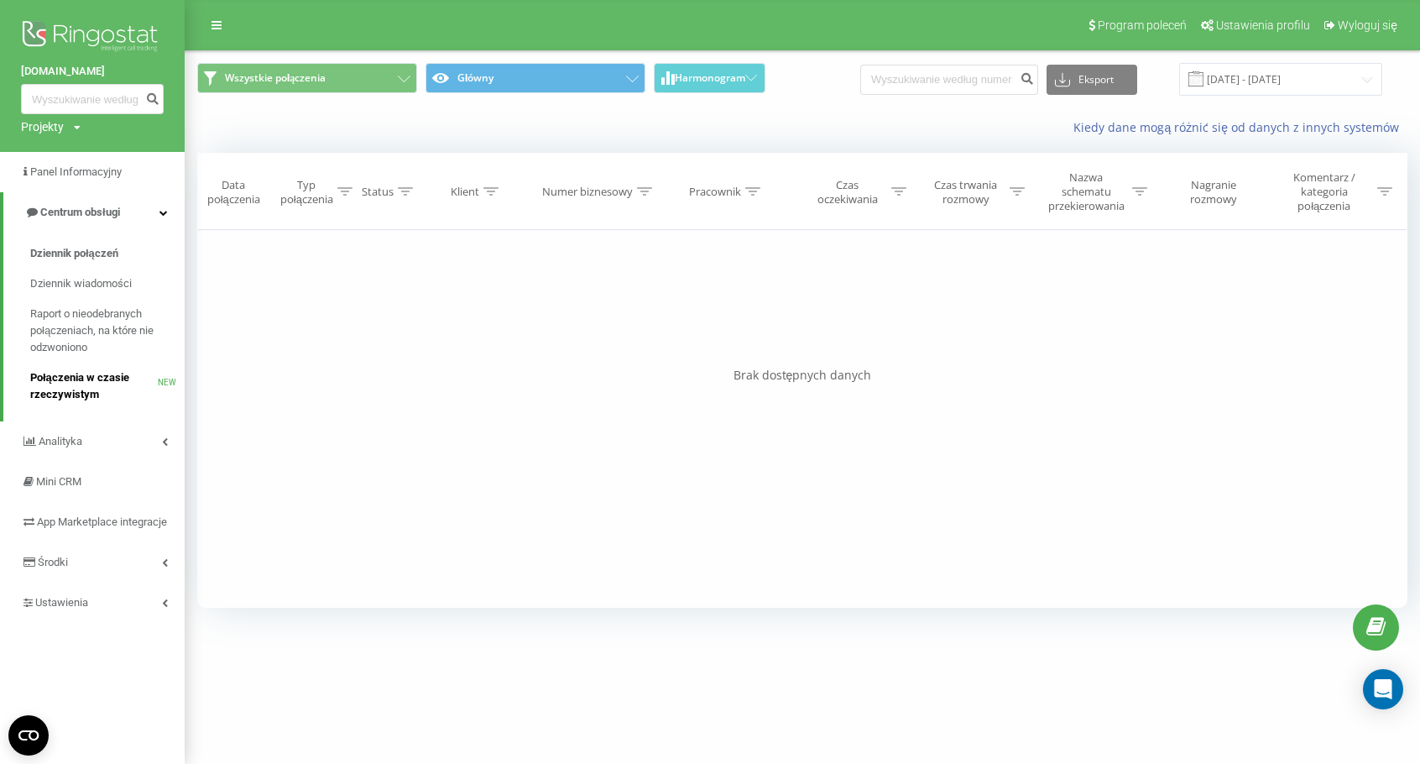
click at [80, 391] on span "Połączenia w czasie rzeczywistym" at bounding box center [94, 386] width 128 height 34
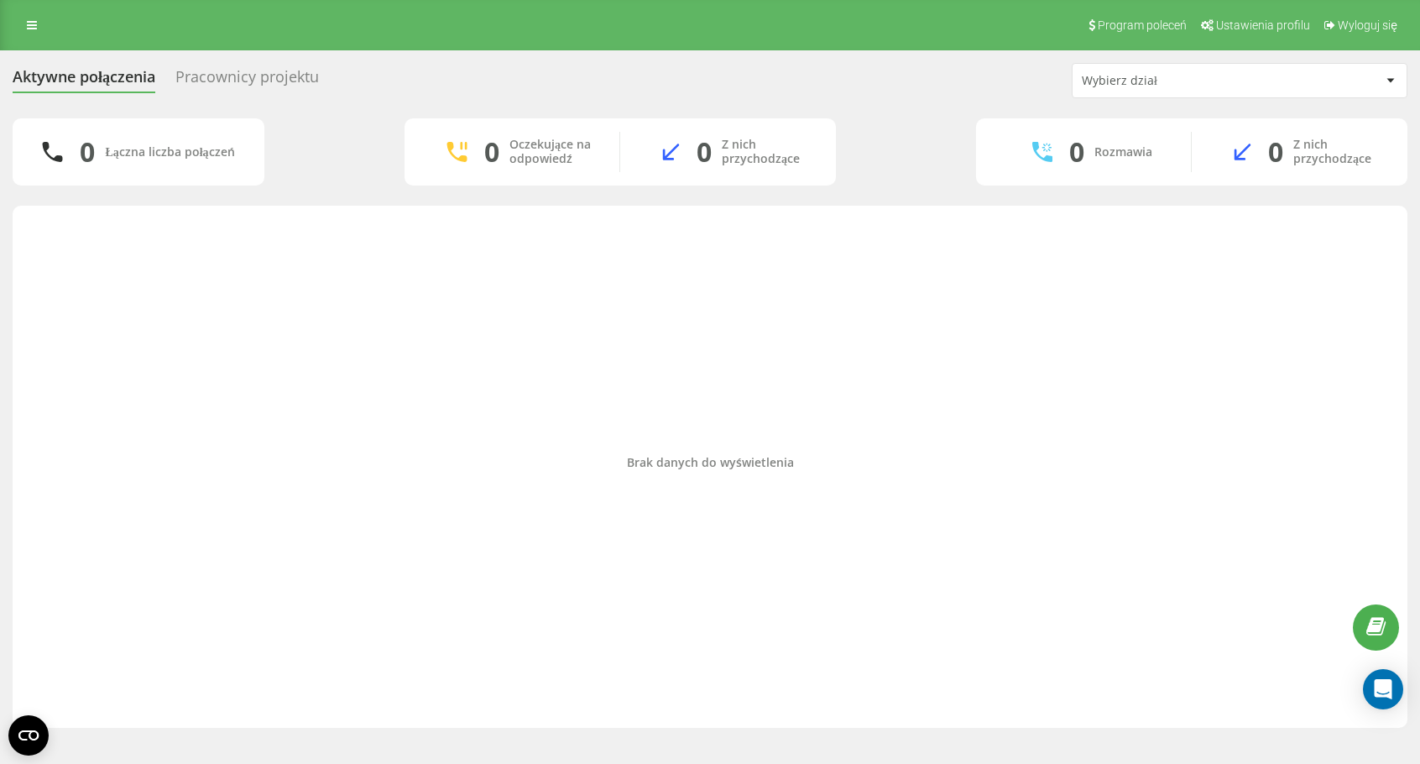
click at [861, 212] on div "Brak danych do wyświetlenia" at bounding box center [710, 467] width 1395 height 522
